Goal: Information Seeking & Learning: Learn about a topic

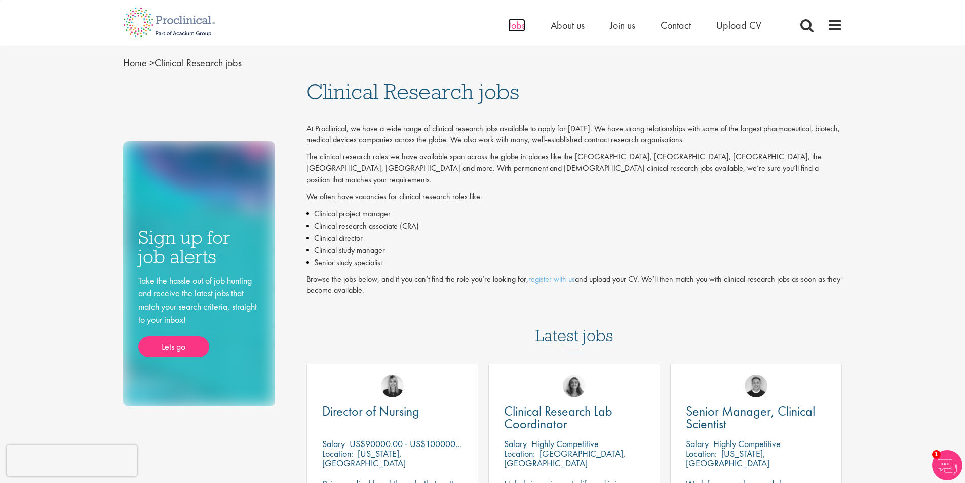
click at [516, 26] on span "Jobs" at bounding box center [516, 25] width 17 height 13
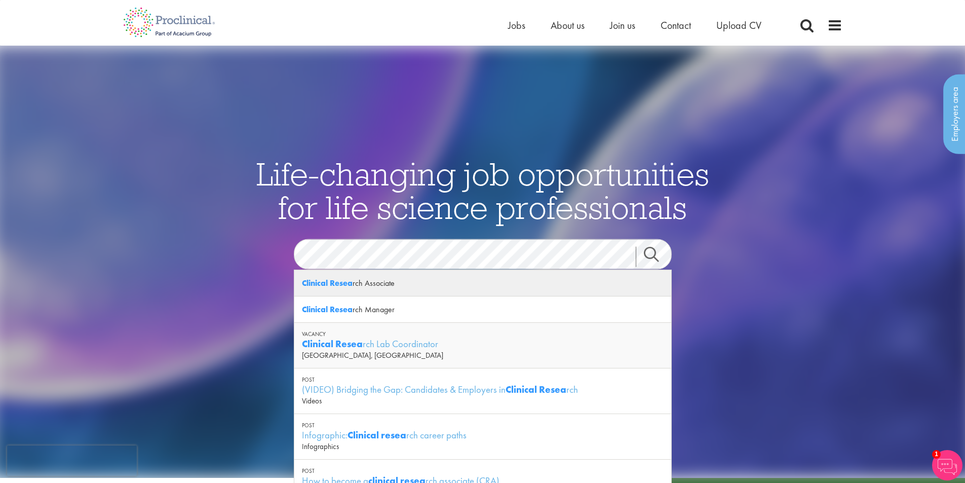
click at [381, 288] on div "Clinical Resea rch Associate" at bounding box center [482, 283] width 377 height 26
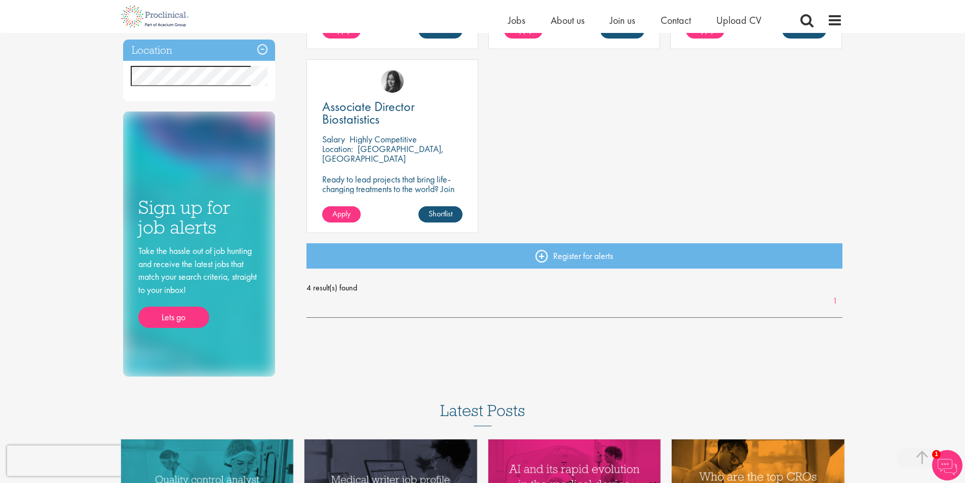
scroll to position [355, 0]
